Goal: Transaction & Acquisition: Purchase product/service

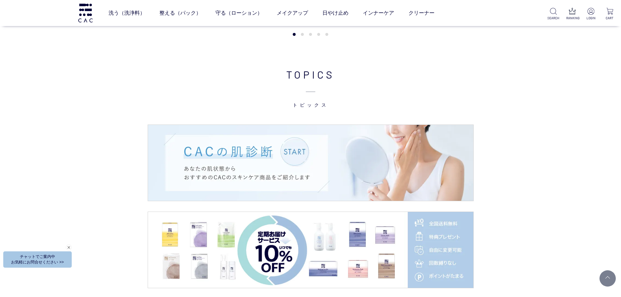
scroll to position [880, 0]
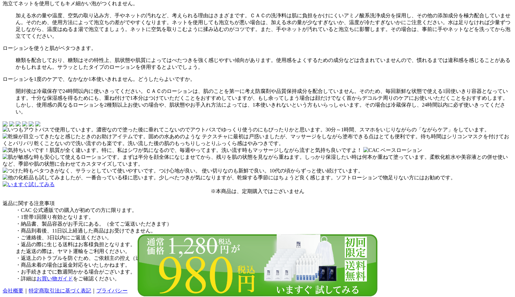
scroll to position [4, 0]
